Goal: Find specific page/section: Find specific page/section

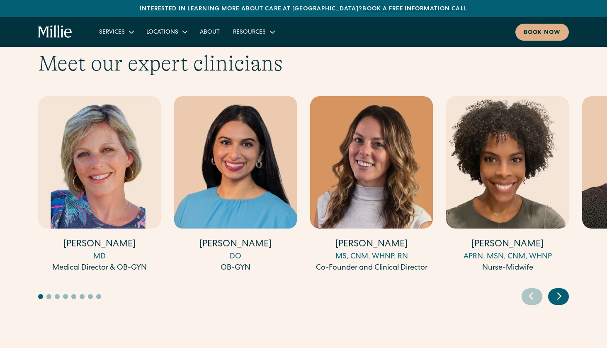
scroll to position [2487, 0]
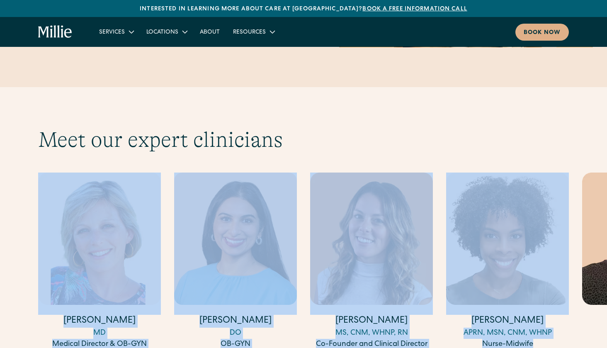
drag, startPoint x: 577, startPoint y: 254, endPoint x: -7, endPoint y: 250, distance: 584.1
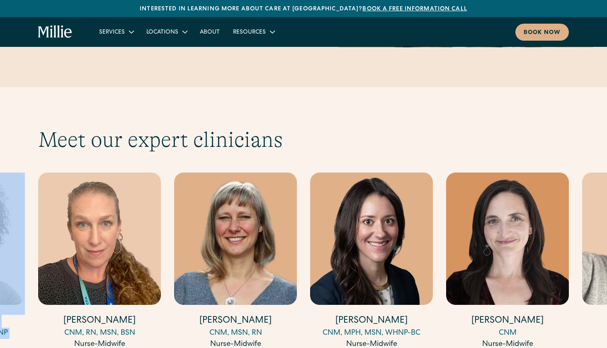
click at [99, 252] on img "5 / 17" at bounding box center [99, 238] width 123 height 132
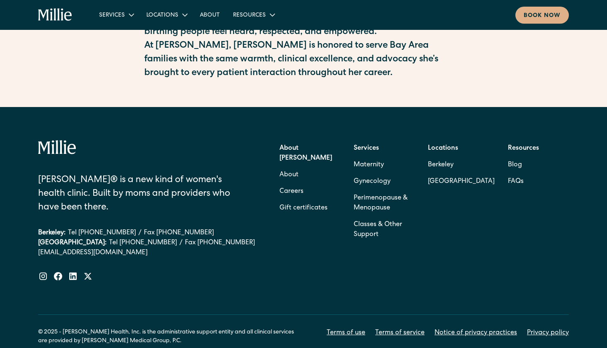
scroll to position [415, 0]
